Goal: Transaction & Acquisition: Purchase product/service

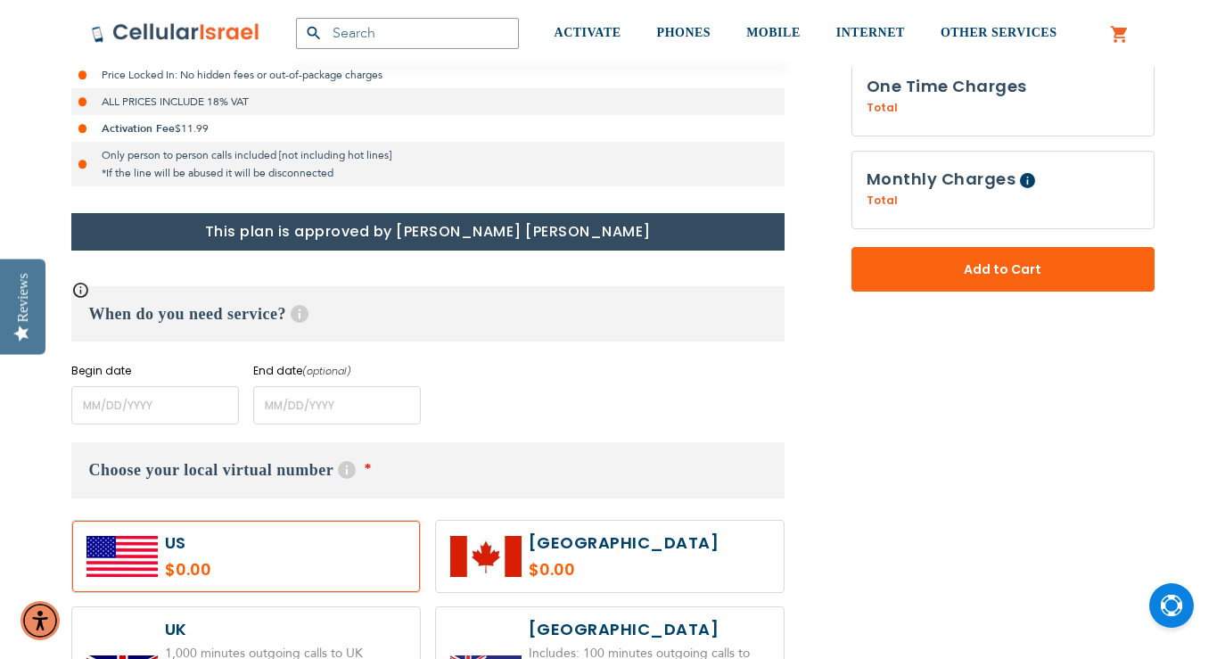
scroll to position [635, 0]
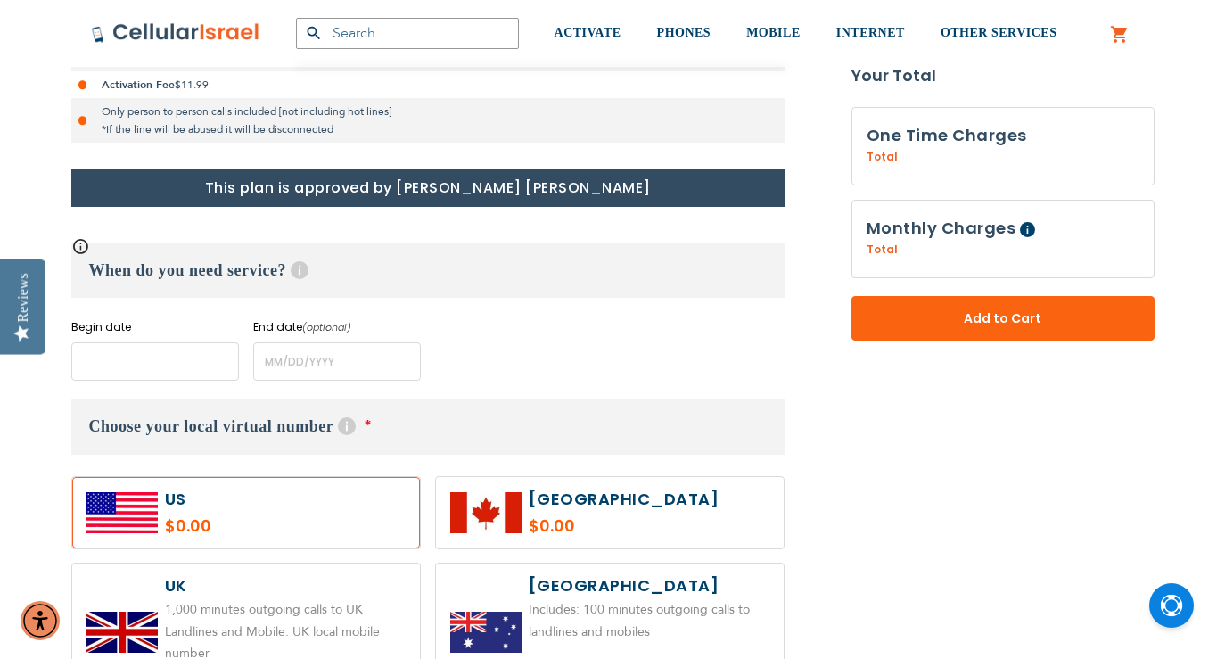
click at [199, 355] on input "name" at bounding box center [155, 361] width 168 height 38
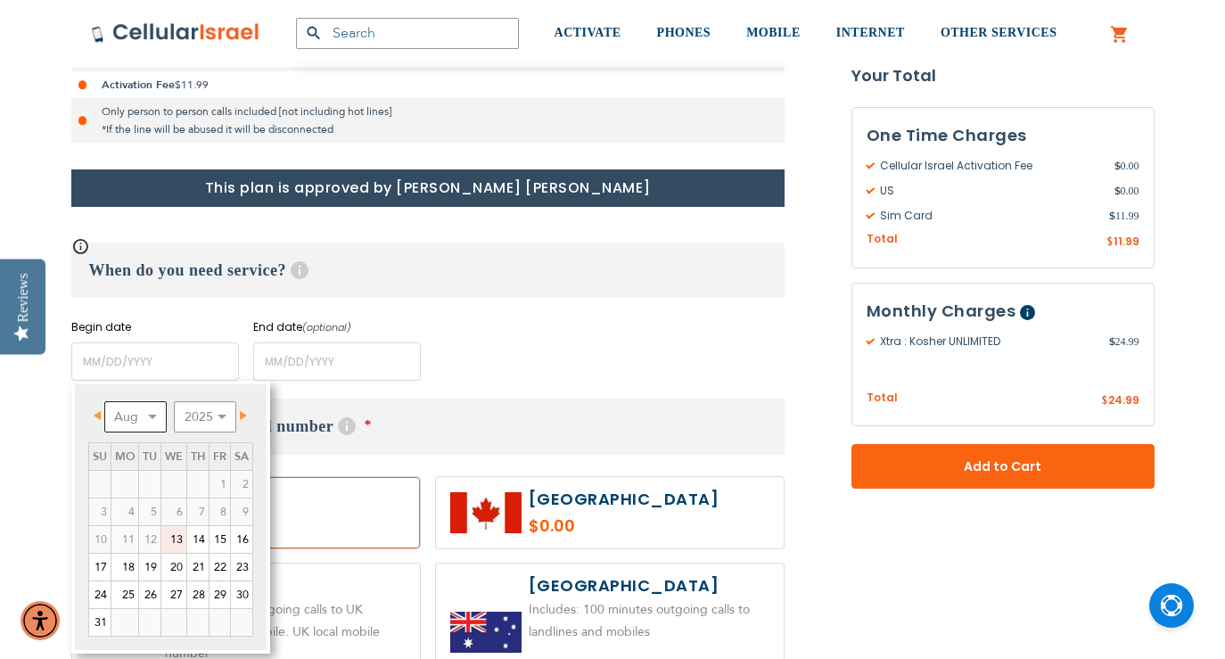
click at [144, 421] on select "Aug Sep Oct Nov Dec" at bounding box center [135, 416] width 62 height 31
click at [133, 488] on link "1" at bounding box center [124, 484] width 27 height 27
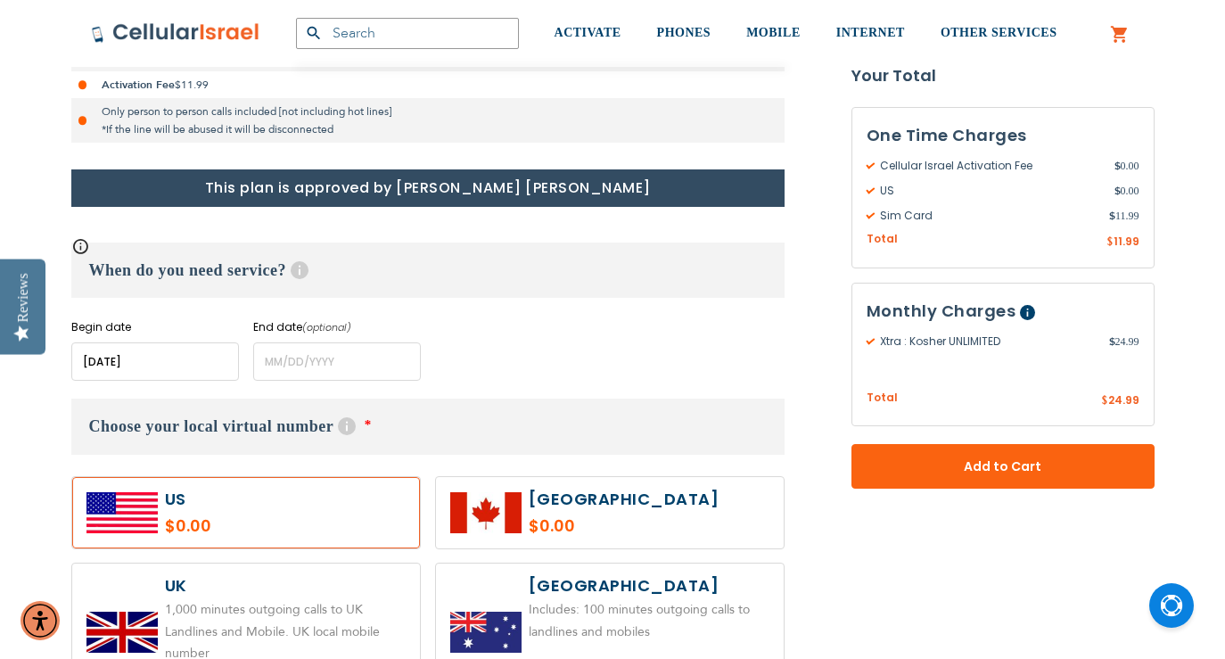
click at [173, 365] on input "name" at bounding box center [155, 361] width 168 height 38
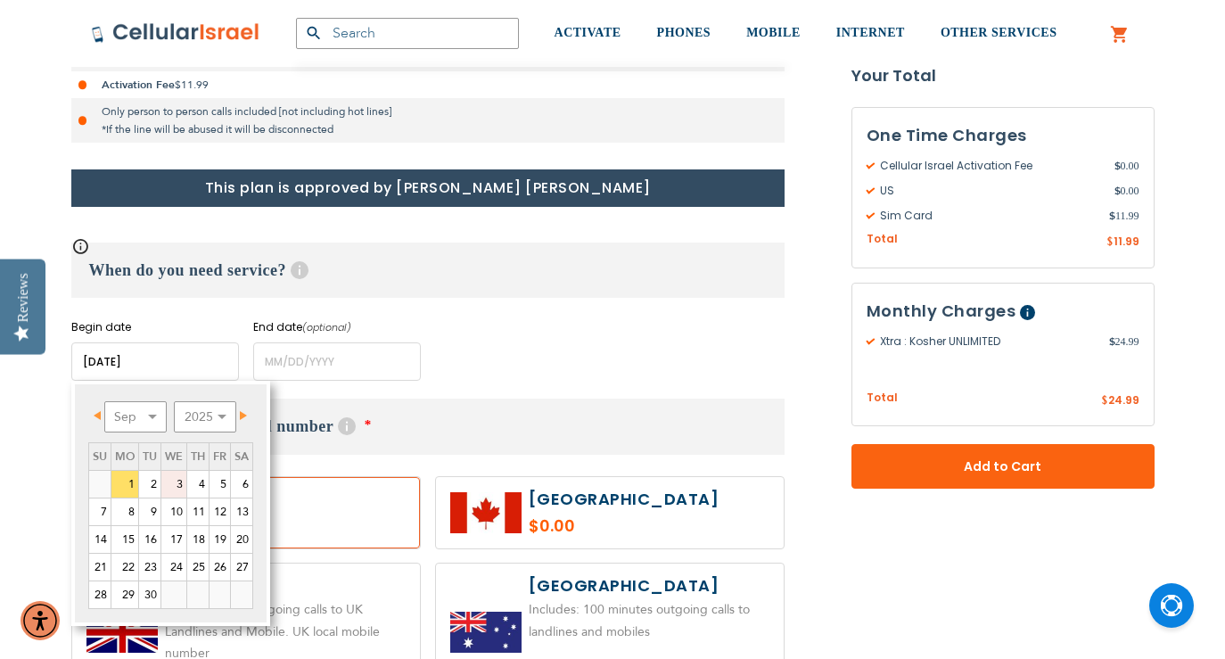
click at [180, 487] on link "3" at bounding box center [173, 484] width 25 height 27
type input "[DATE]"
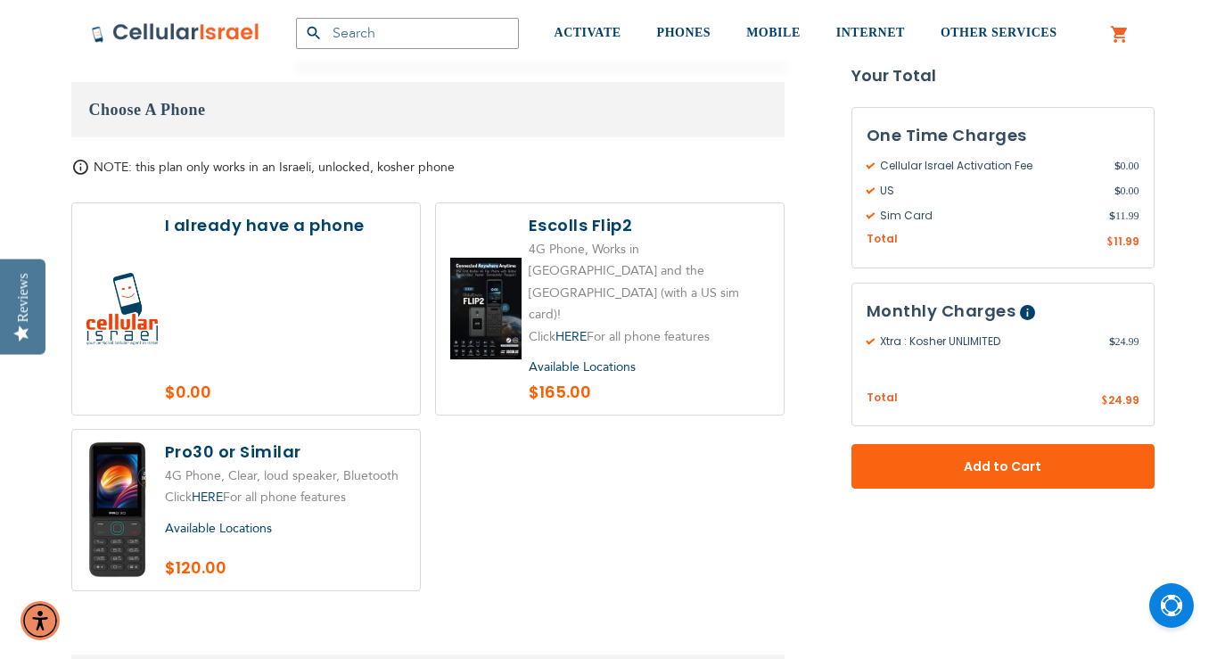
scroll to position [2082, 0]
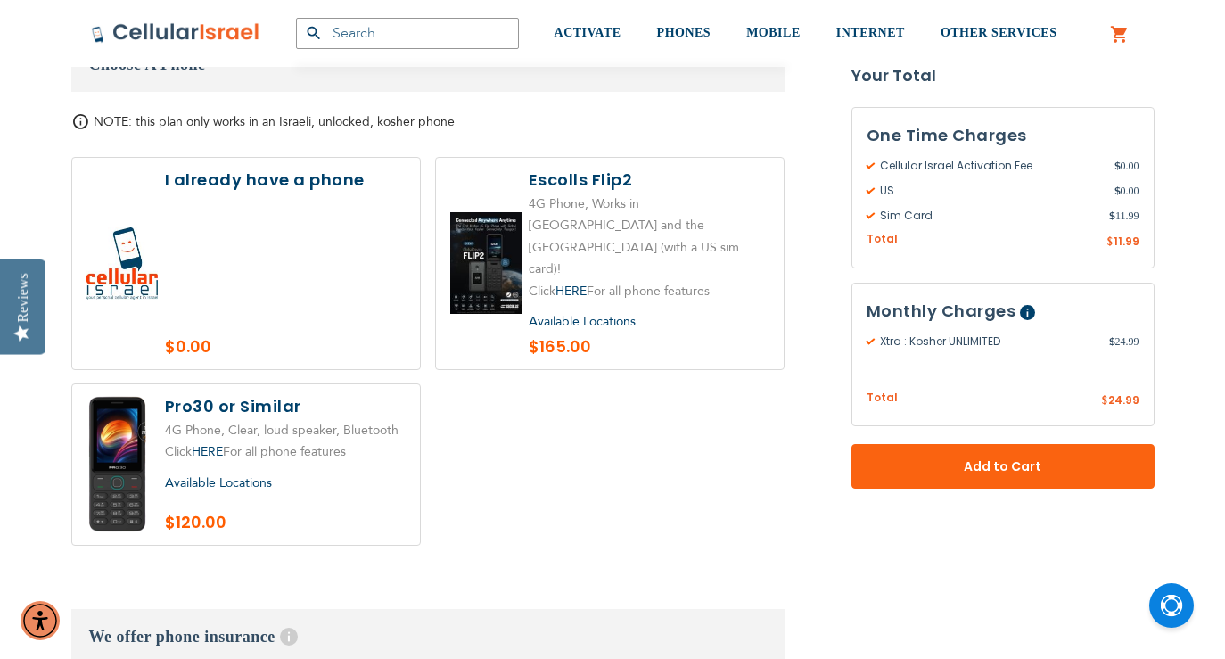
click at [342, 472] on div "Available Locations" at bounding box center [285, 483] width 241 height 22
click at [156, 386] on label at bounding box center [246, 464] width 348 height 160
radio input "true"
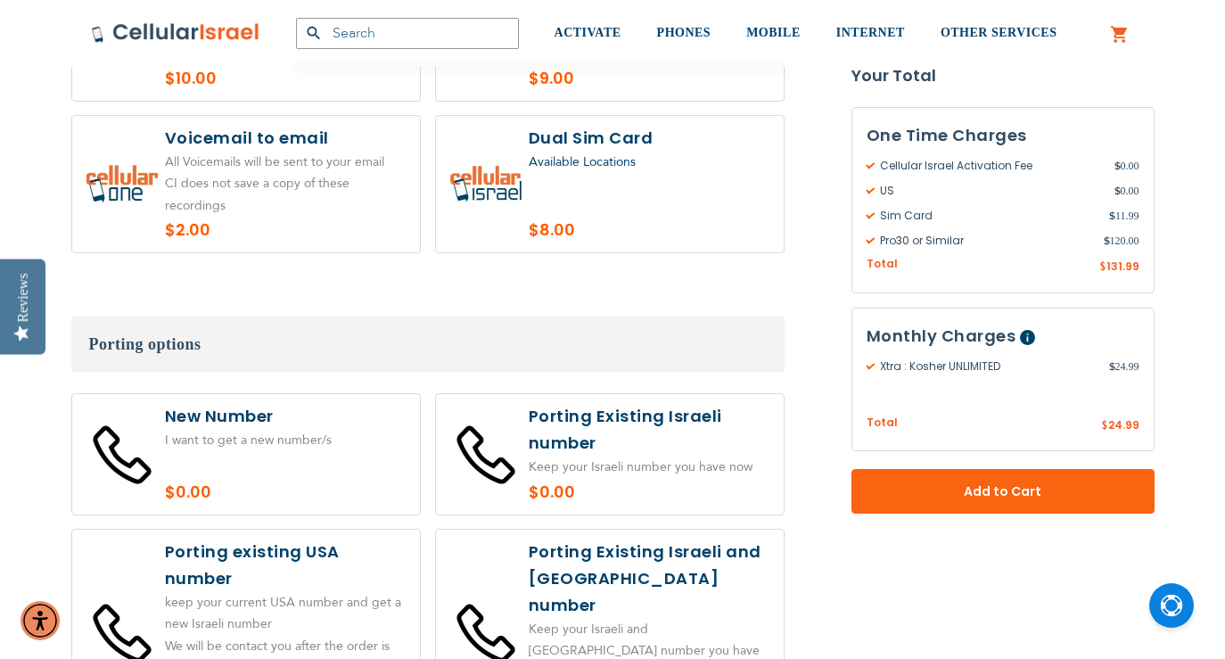
scroll to position [3051, 0]
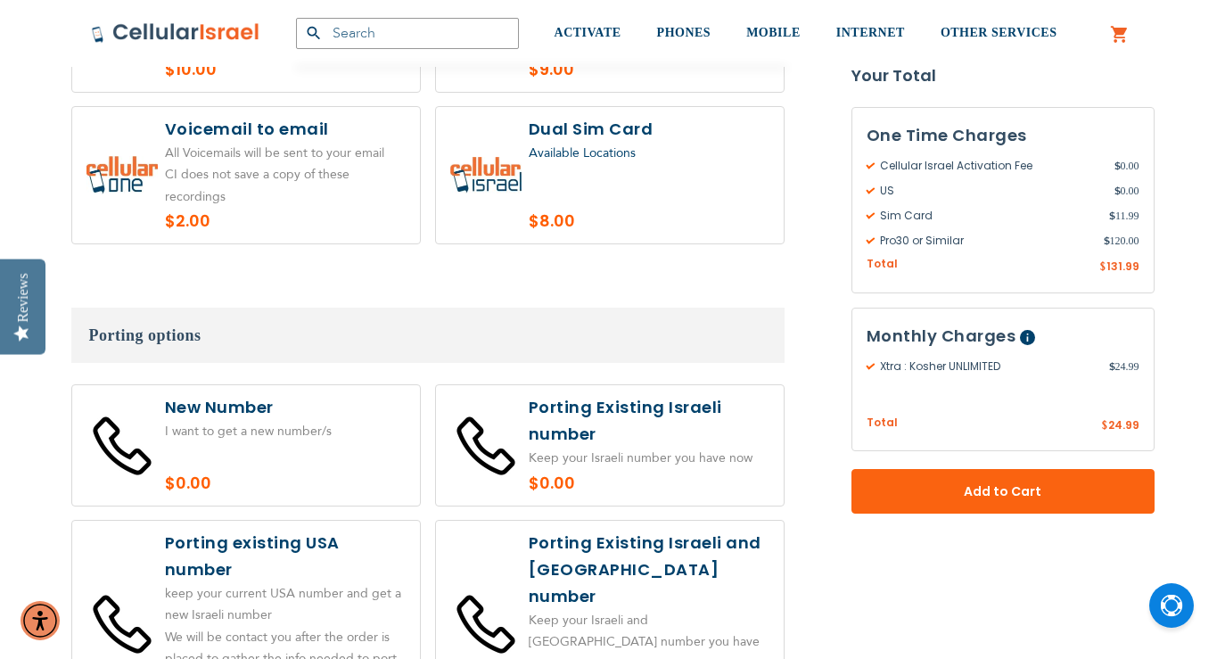
click at [324, 385] on label at bounding box center [246, 445] width 348 height 120
radio input "true"
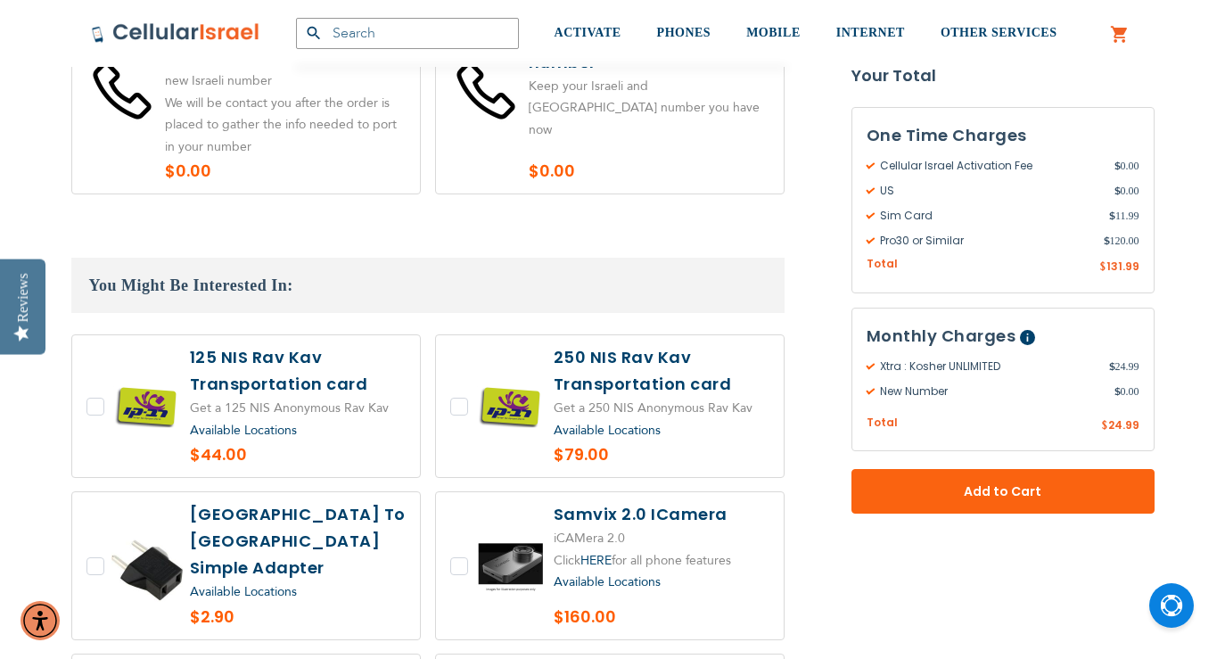
scroll to position [3608, 0]
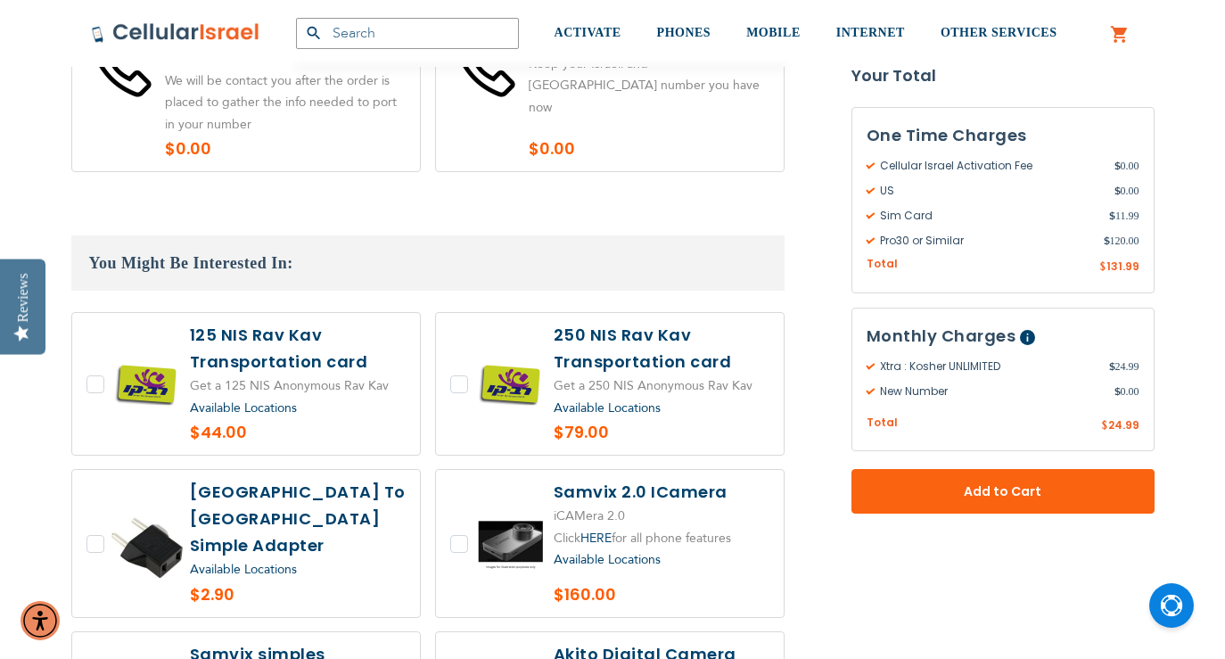
click at [352, 398] on div "Available Locations" at bounding box center [298, 409] width 216 height 22
click at [87, 313] on label at bounding box center [246, 384] width 348 height 142
checkbox input "true"
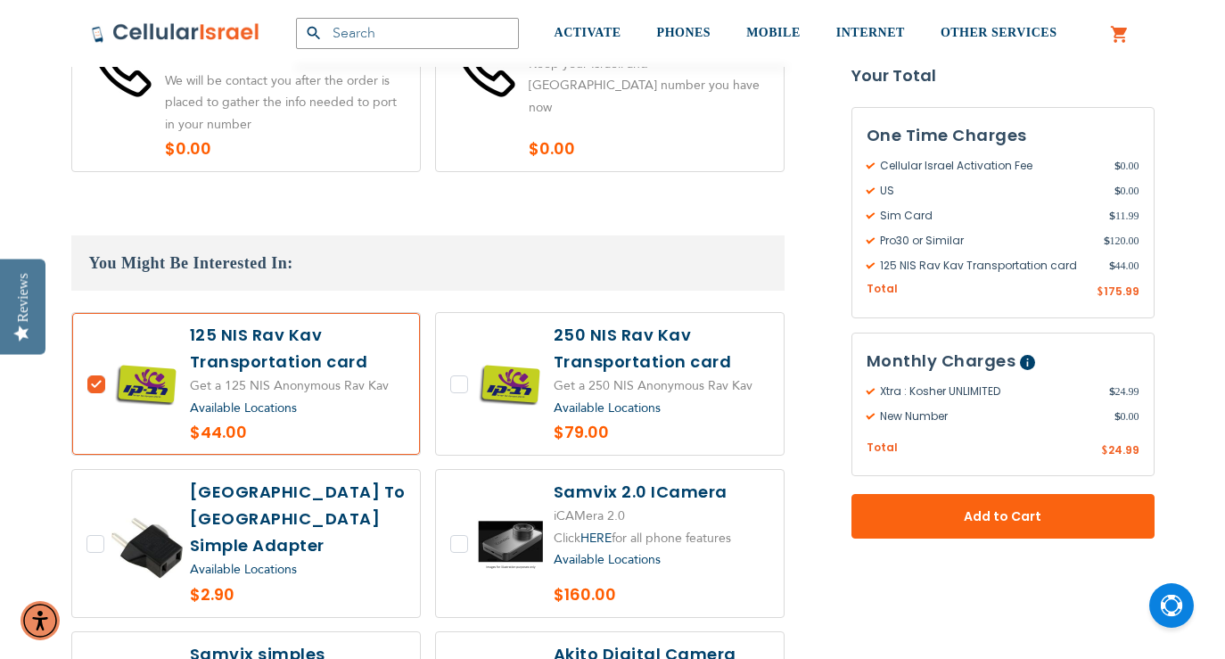
click at [99, 470] on label at bounding box center [246, 543] width 348 height 147
checkbox input "true"
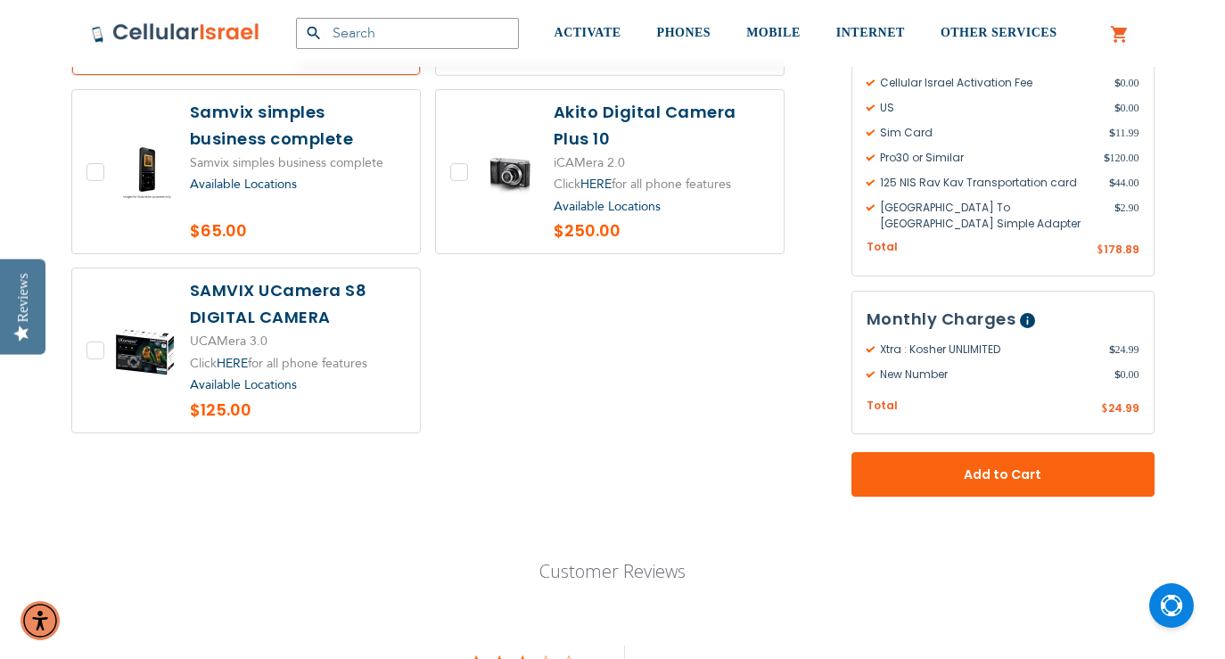
scroll to position [4178, 0]
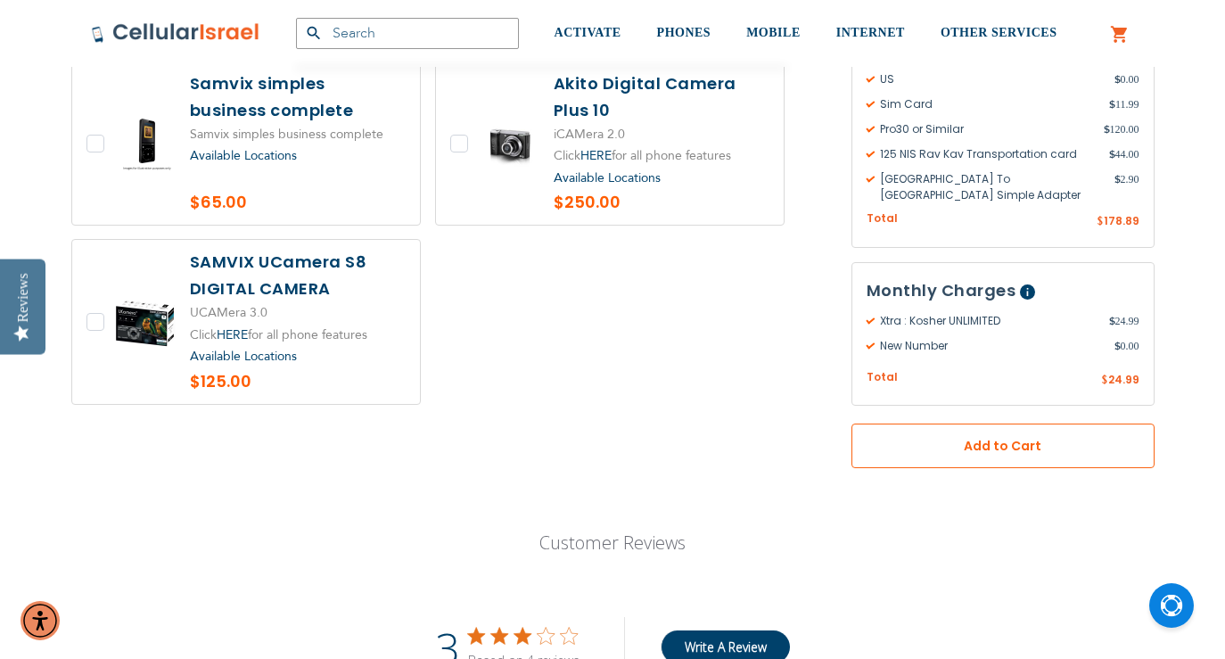
click at [994, 436] on span "Add to Cart" at bounding box center [1002, 445] width 185 height 19
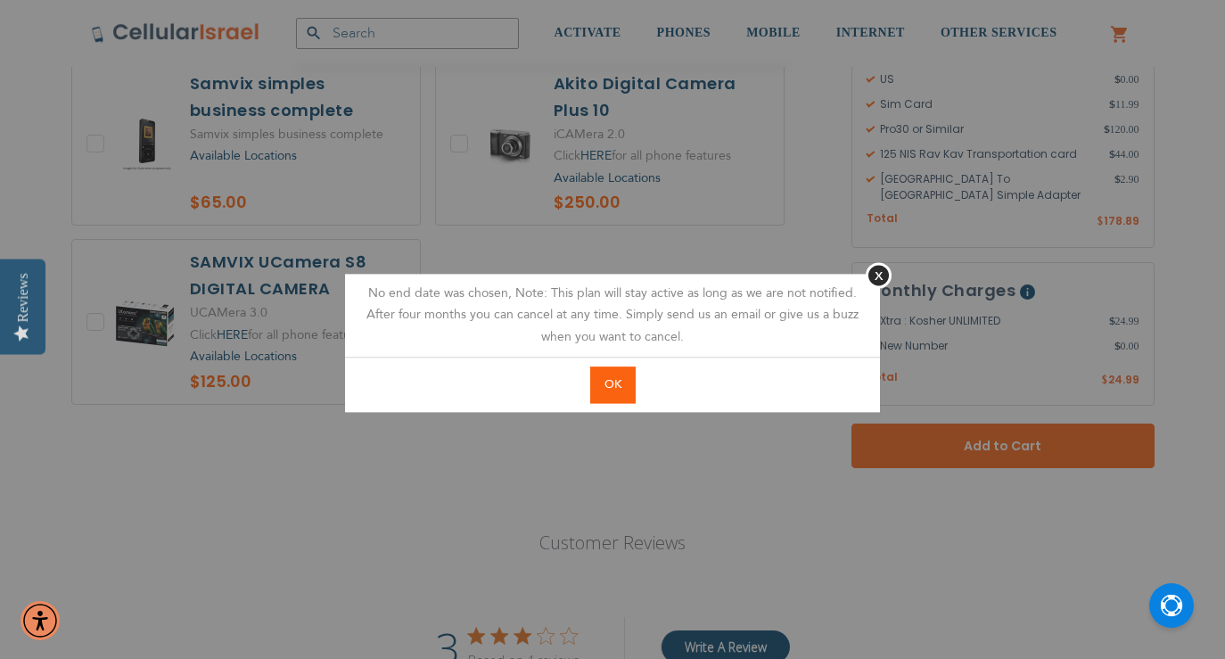
click at [612, 391] on span "OK" at bounding box center [612, 384] width 17 height 16
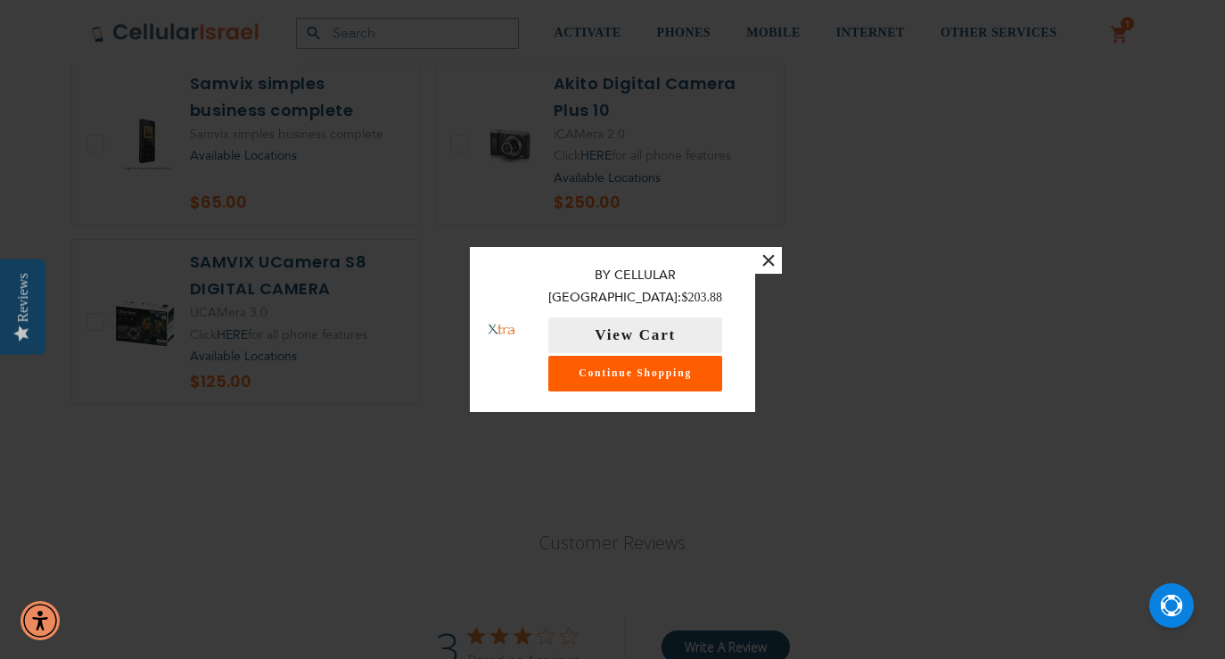
click at [708, 398] on div "By Cellular Israel: $203.88 View Cart Continue Shopping" at bounding box center [644, 329] width 222 height 165
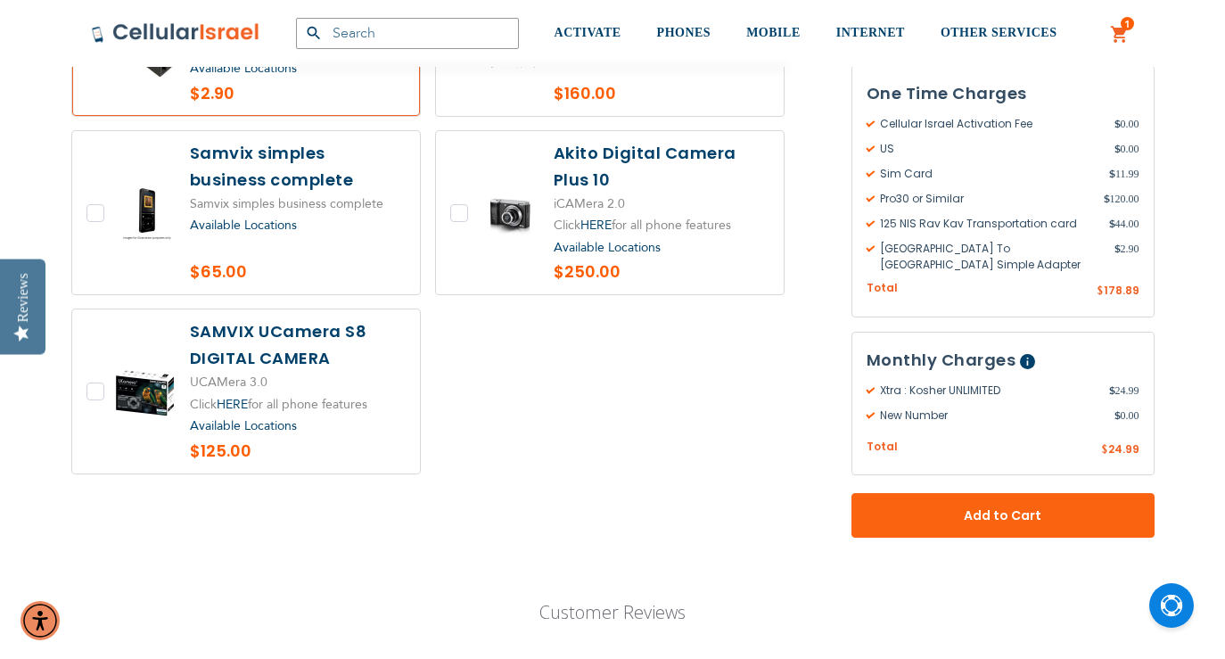
scroll to position [4105, 0]
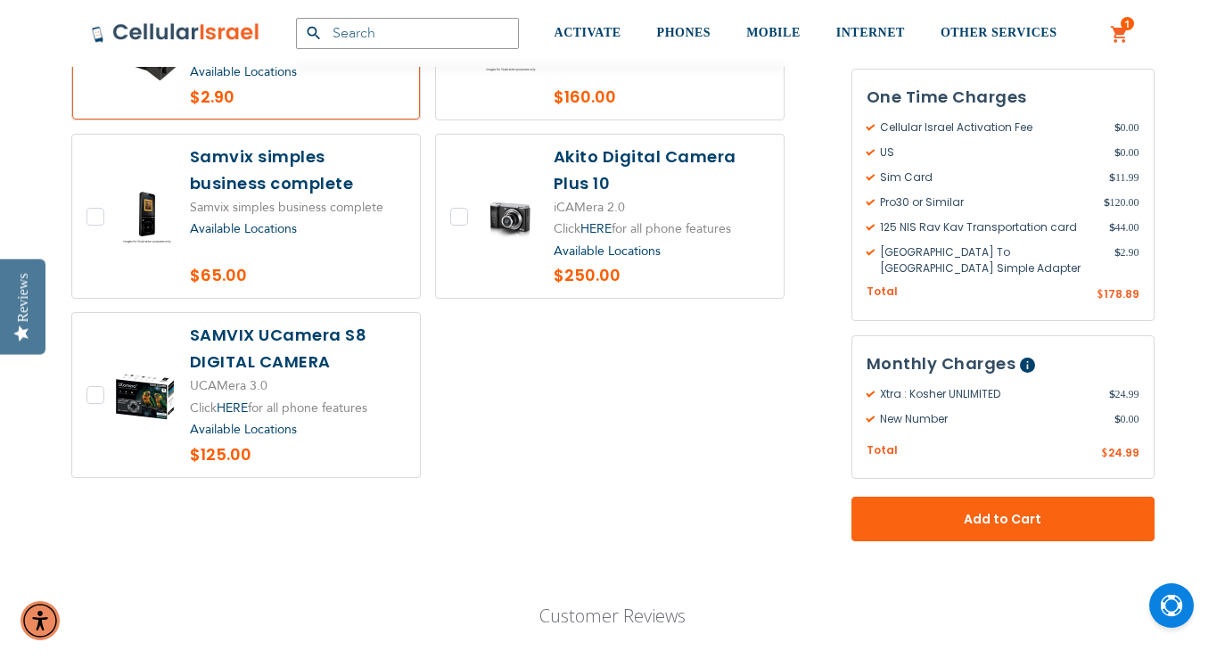
click at [1116, 36] on link "1 1 items My Cart" at bounding box center [1120, 34] width 20 height 21
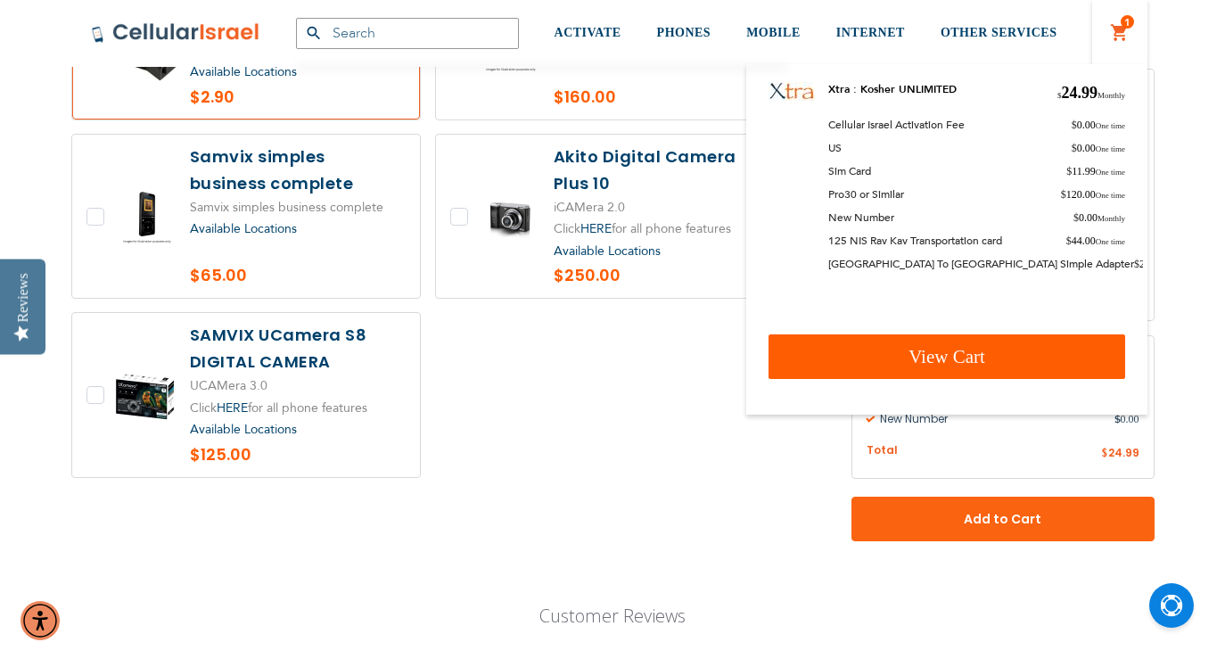
click at [932, 346] on span "View Cart" at bounding box center [946, 356] width 77 height 21
